Goal: Task Accomplishment & Management: Manage account settings

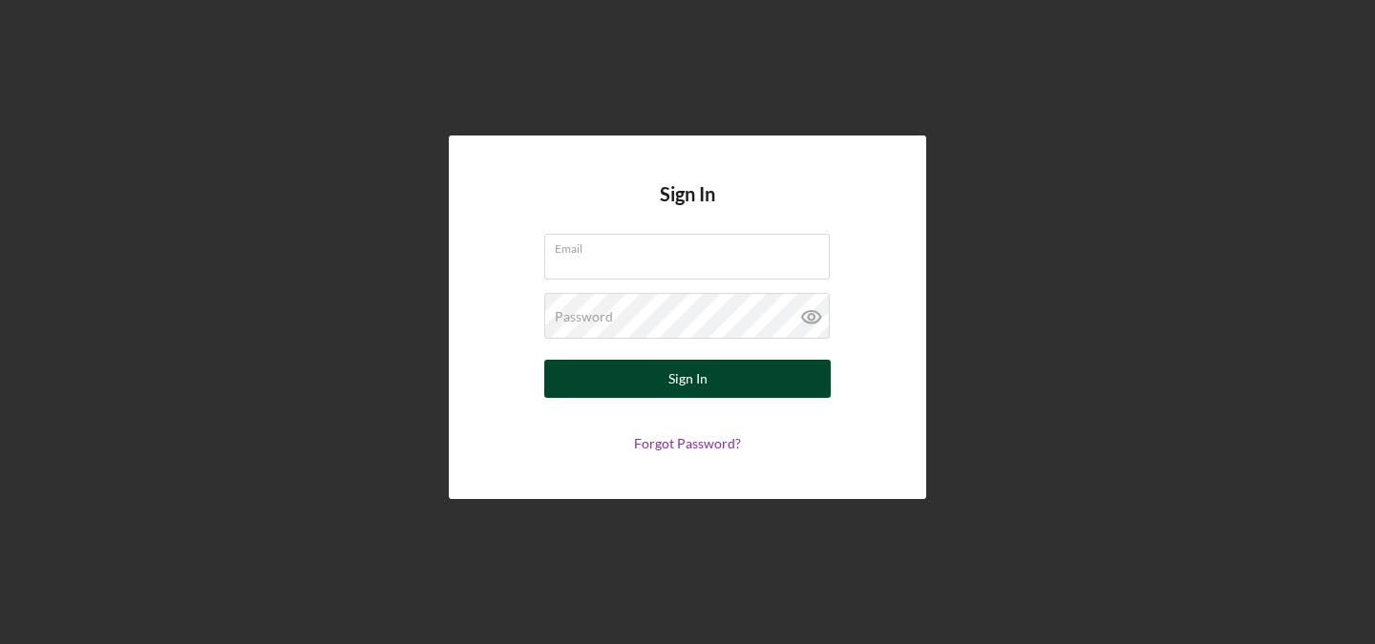
type input "[EMAIL_ADDRESS][DOMAIN_NAME]"
click at [671, 393] on div "Sign In" at bounding box center [687, 379] width 39 height 38
